Goal: Navigation & Orientation: Go to known website

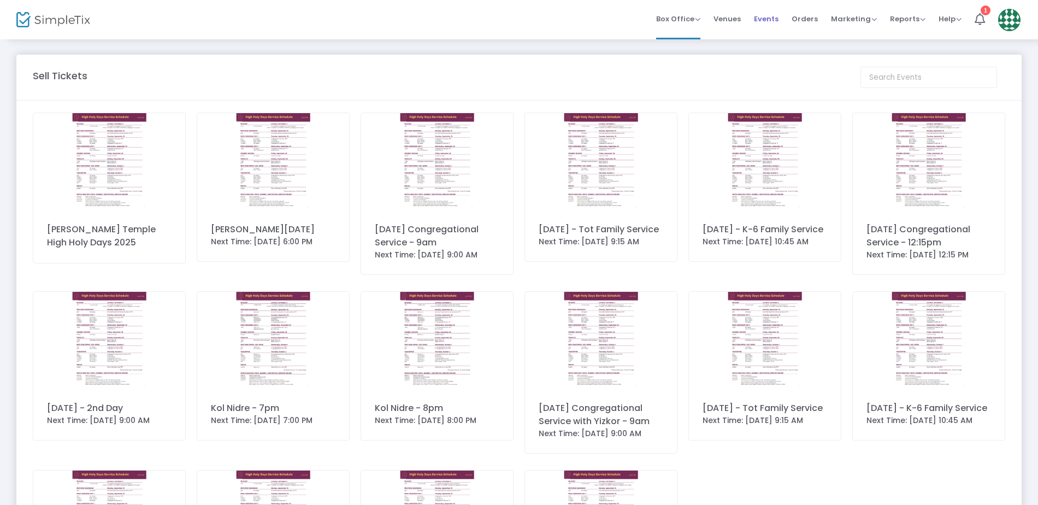
click at [775, 21] on span "Events" at bounding box center [766, 19] width 25 height 28
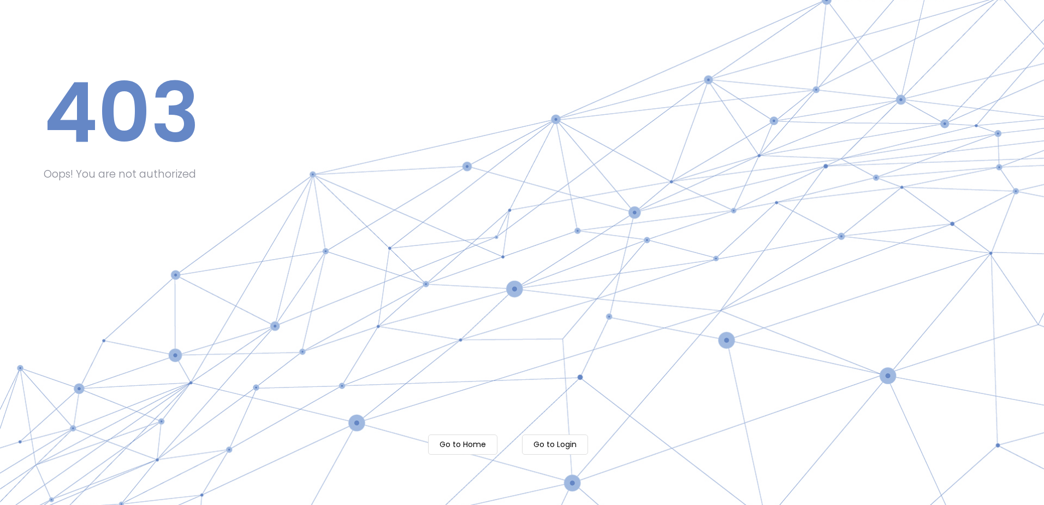
click at [565, 445] on m-button "Go to Login" at bounding box center [555, 444] width 66 height 20
click at [464, 443] on m-button "Go to Home" at bounding box center [462, 444] width 69 height 20
